Goal: Task Accomplishment & Management: Use online tool/utility

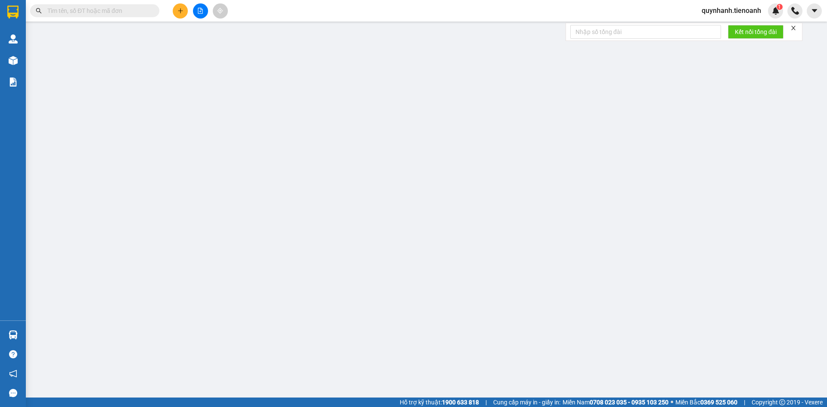
click at [129, 7] on input "text" at bounding box center [98, 10] width 102 height 9
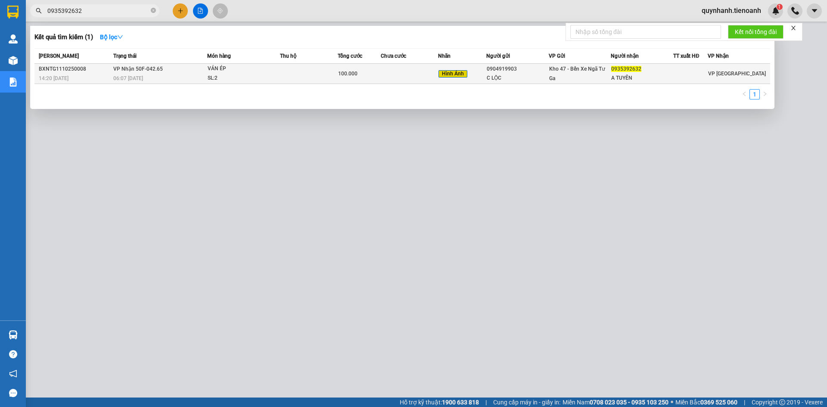
type input "0935392632"
click at [392, 68] on td at bounding box center [410, 74] width 58 height 20
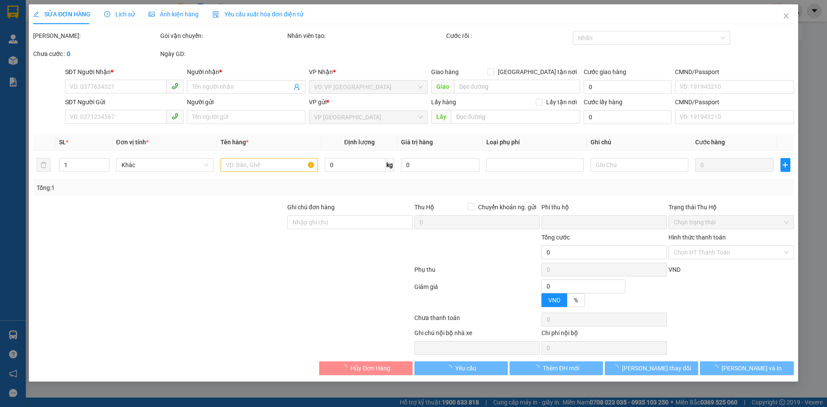
type input "0935392632"
type input "A TUYÊN"
type input "0904919903"
type input "C LỘC"
type input "0"
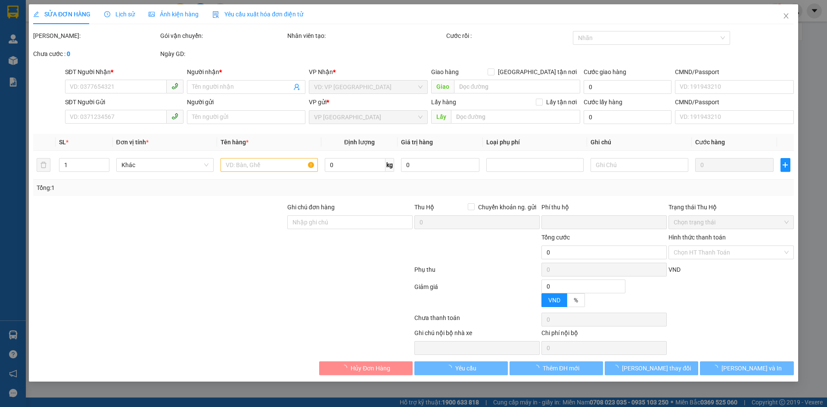
type input "100.000"
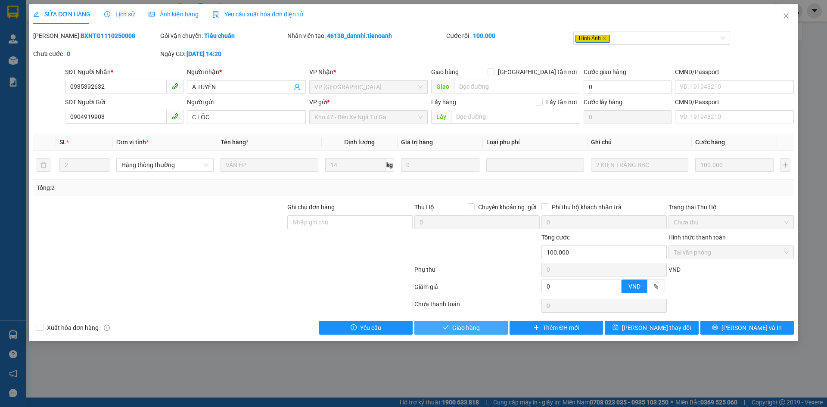
click at [467, 329] on span "Giao hàng" at bounding box center [466, 327] width 28 height 9
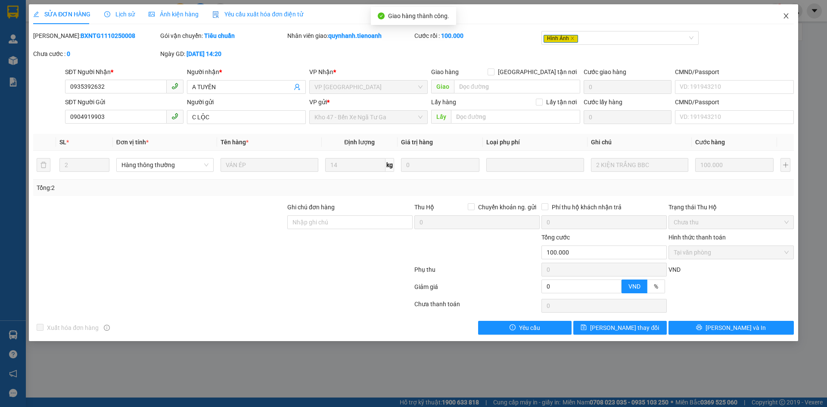
click at [784, 15] on icon "close" at bounding box center [785, 15] width 7 height 7
